Goal: Task Accomplishment & Management: Manage account settings

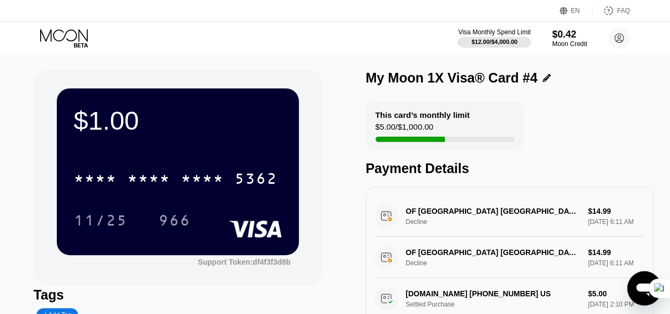
click at [54, 39] on icon at bounding box center [65, 38] width 50 height 19
